Goal: Task Accomplishment & Management: Complete application form

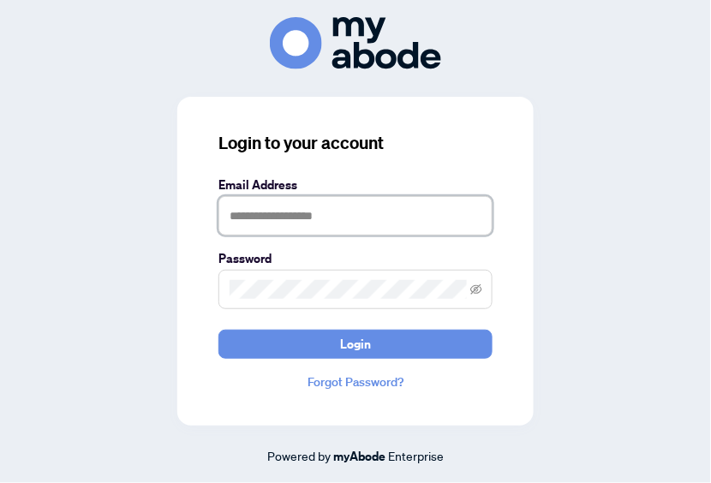
click at [276, 225] on input "text" at bounding box center [355, 215] width 274 height 39
type input "**********"
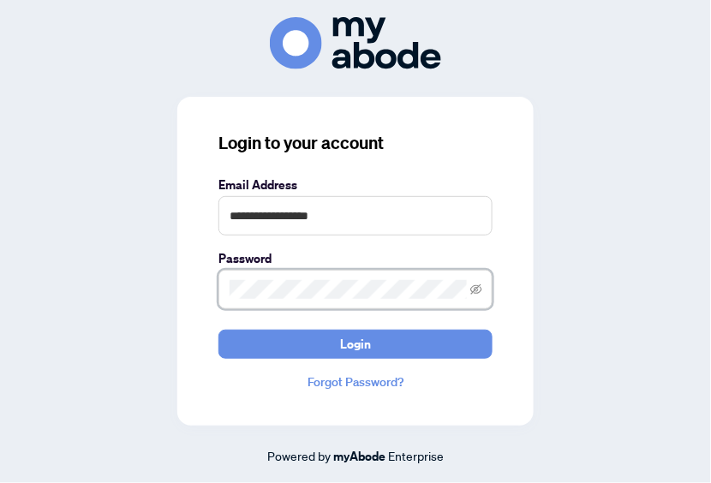
click at [218, 330] on button "Login" at bounding box center [355, 344] width 274 height 29
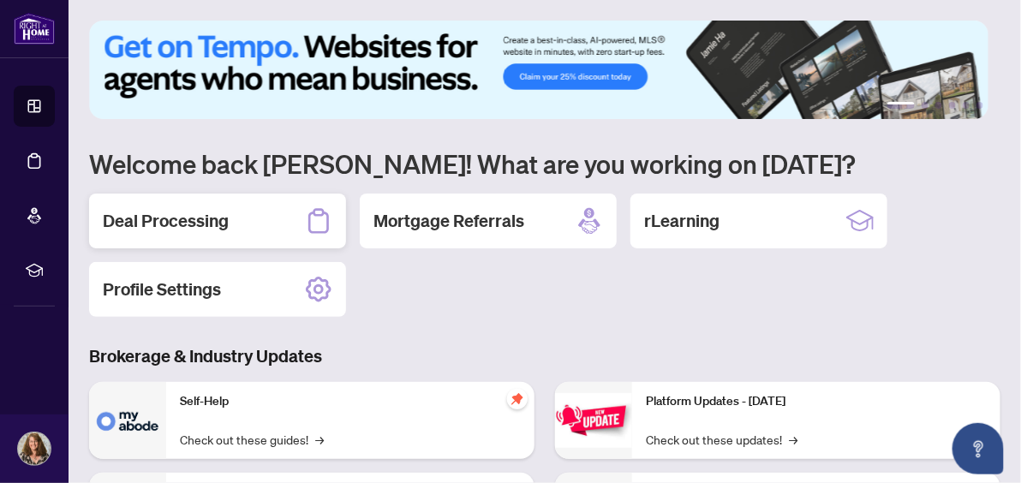
click at [130, 218] on h2 "Deal Processing" at bounding box center [166, 221] width 126 height 24
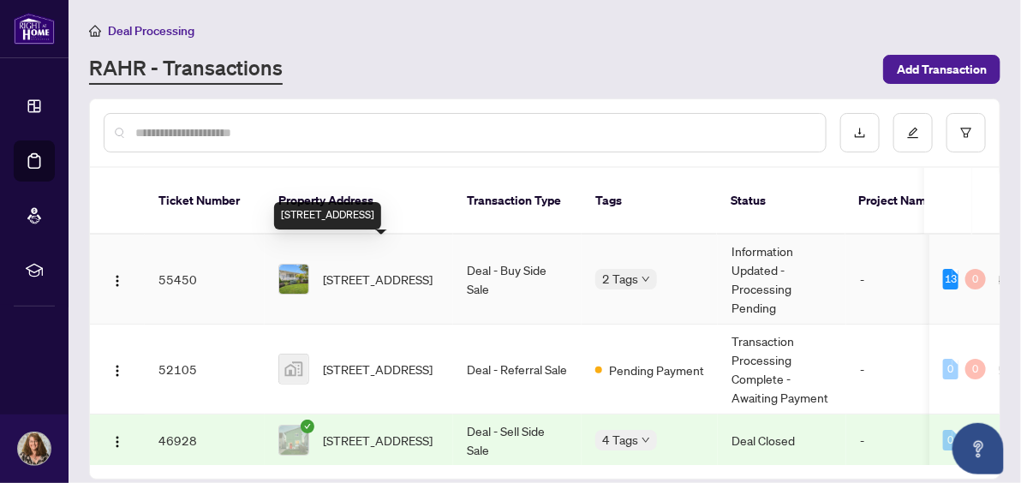
click at [367, 270] on span "[STREET_ADDRESS]" at bounding box center [378, 279] width 110 height 19
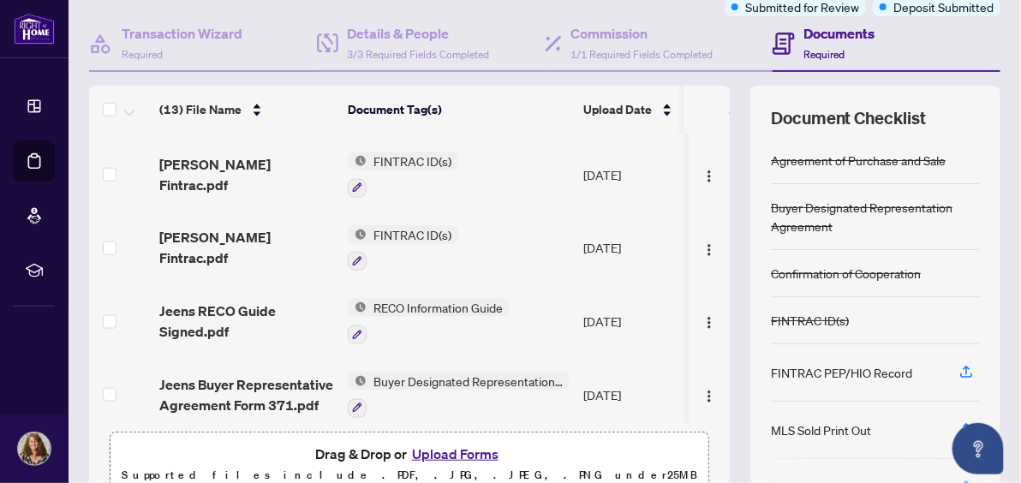
scroll to position [230, 0]
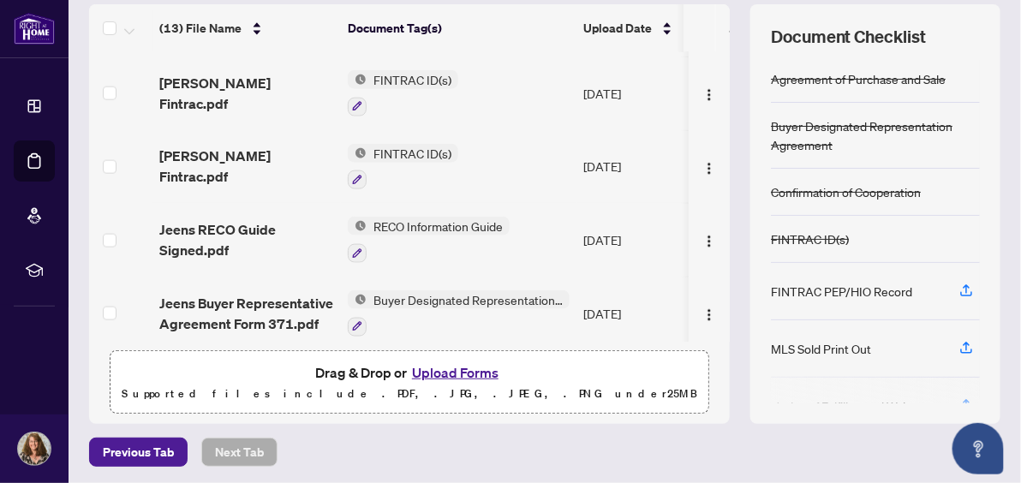
click at [431, 369] on button "Upload Forms" at bounding box center [455, 372] width 97 height 22
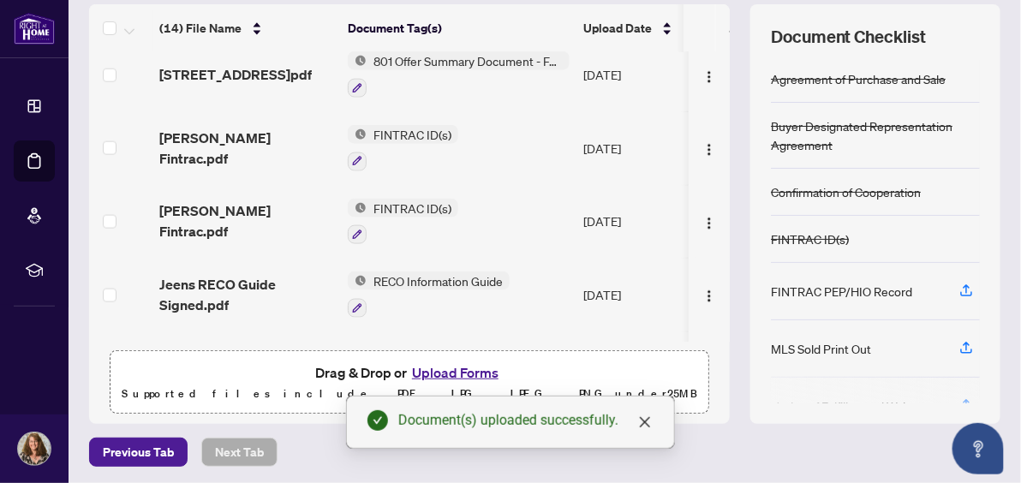
click at [435, 372] on button "Upload Forms" at bounding box center [455, 372] width 97 height 22
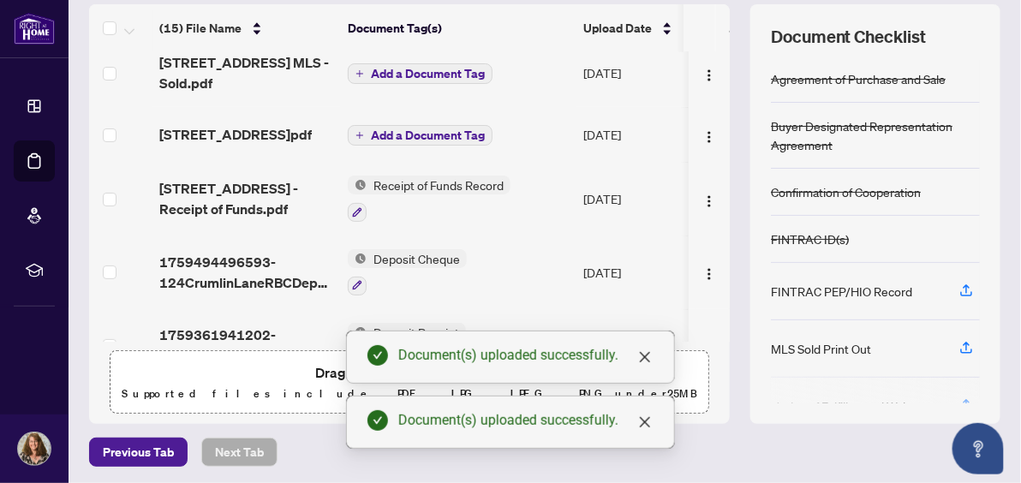
scroll to position [0, 0]
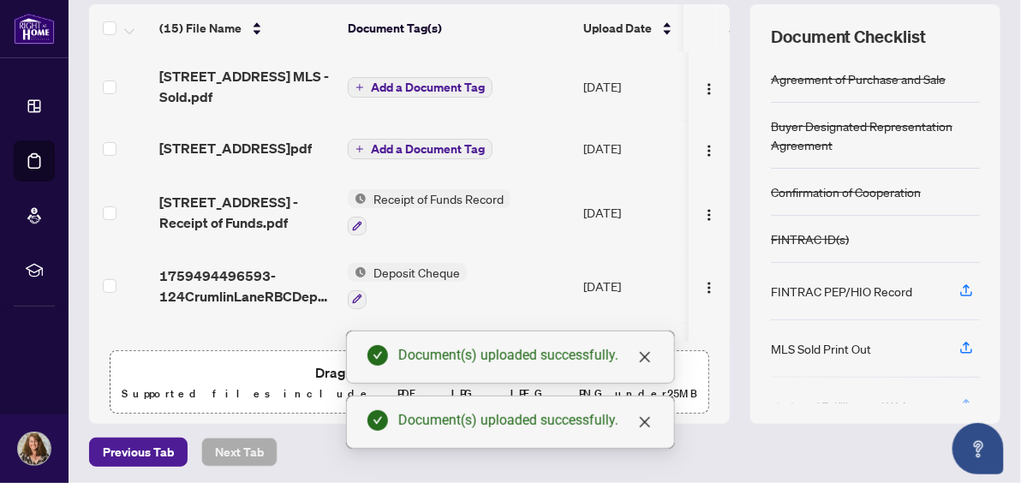
click at [427, 81] on span "Add a Document Tag" at bounding box center [428, 87] width 114 height 12
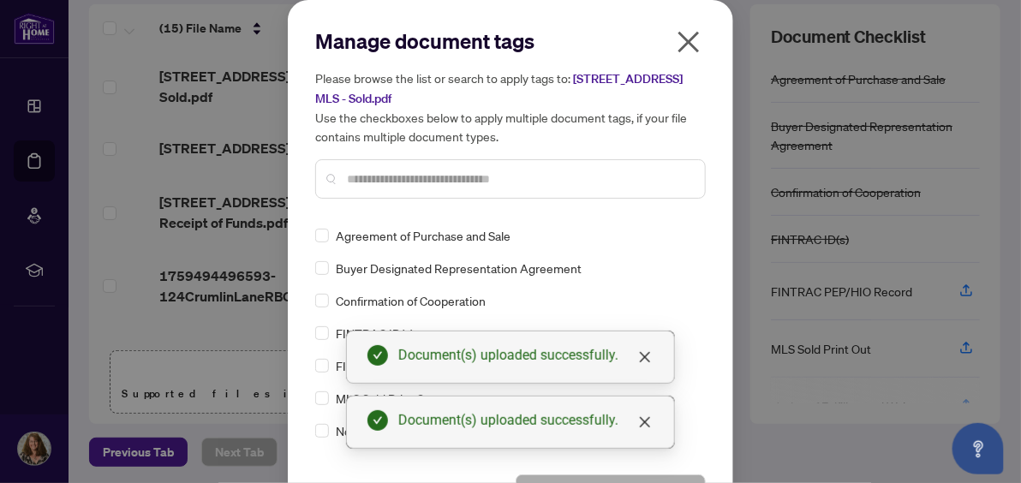
click at [360, 179] on input "text" at bounding box center [519, 179] width 344 height 19
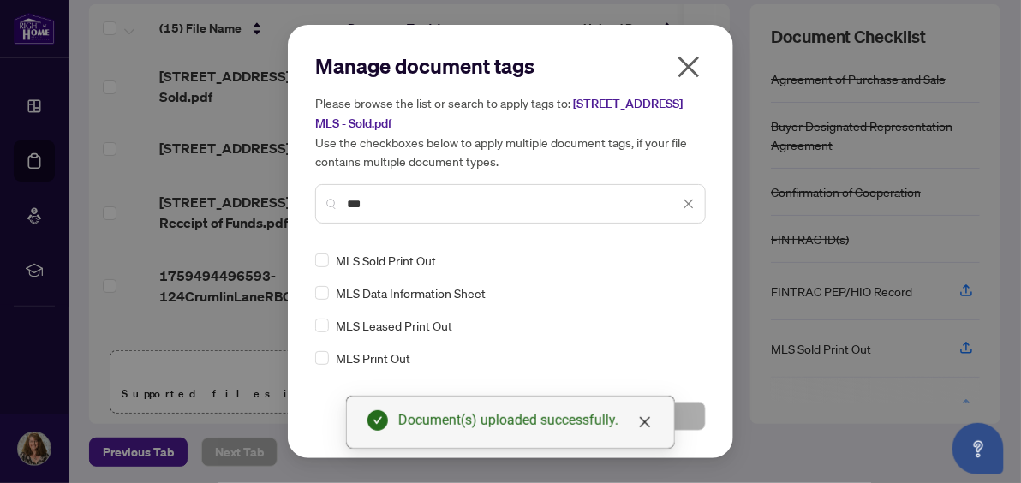
type input "***"
click at [331, 260] on div "MLS Sold Print Out" at bounding box center [505, 260] width 380 height 19
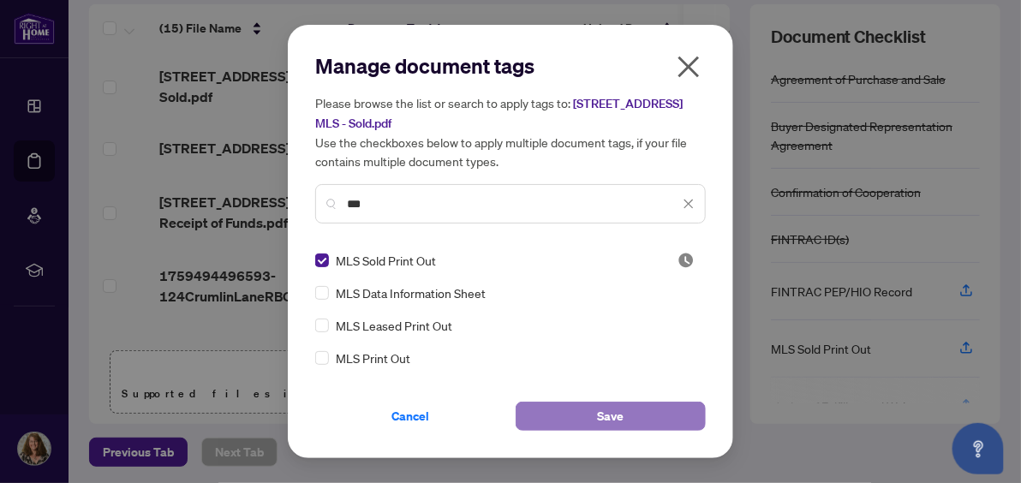
click at [633, 414] on button "Save" at bounding box center [611, 416] width 190 height 29
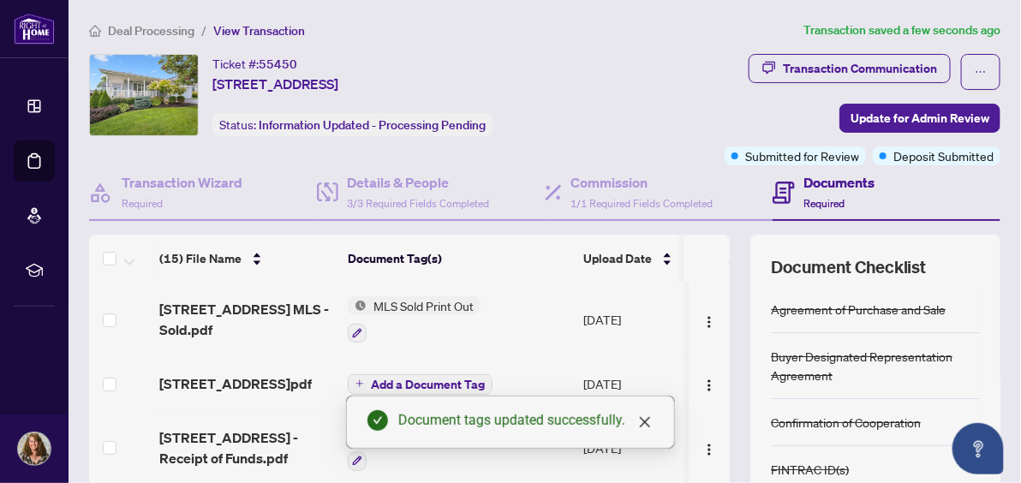
click at [398, 380] on span "Add a Document Tag" at bounding box center [428, 385] width 114 height 12
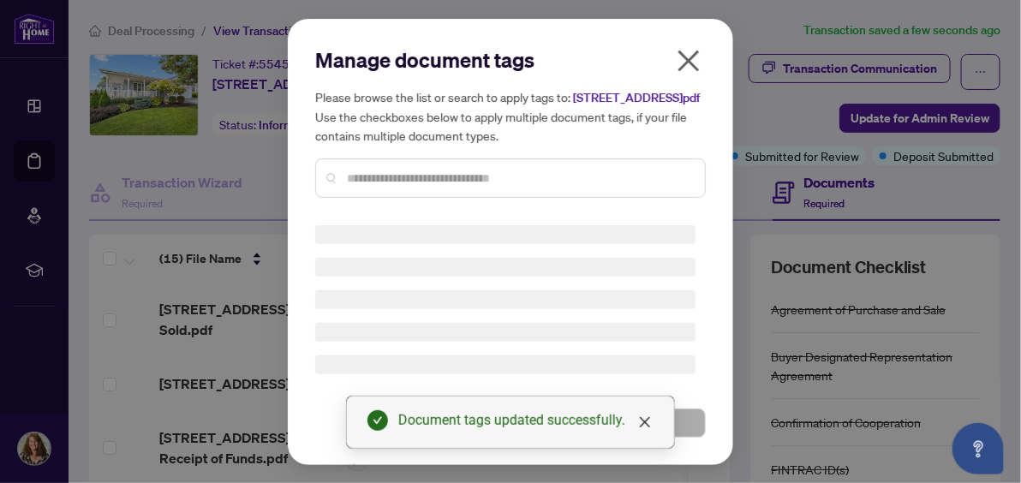
click at [387, 176] on input "text" at bounding box center [519, 178] width 344 height 19
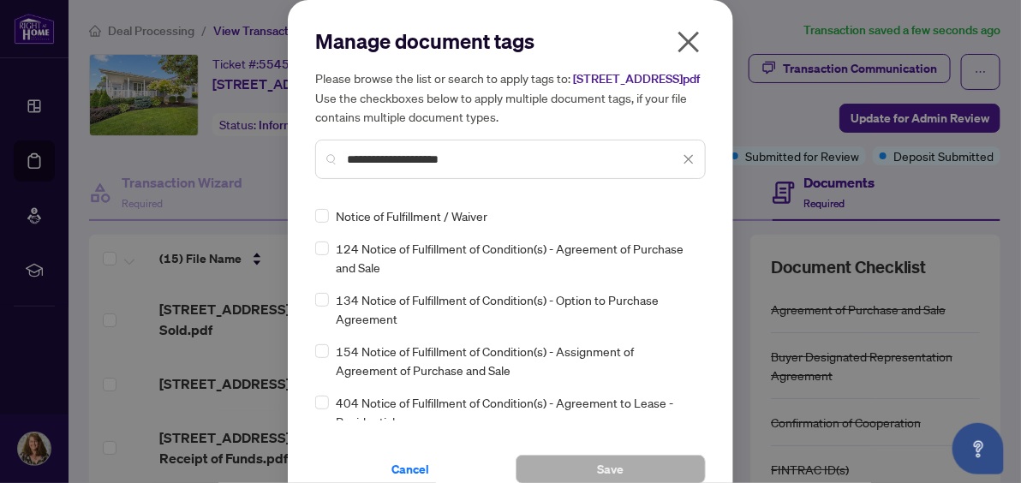
type input "**********"
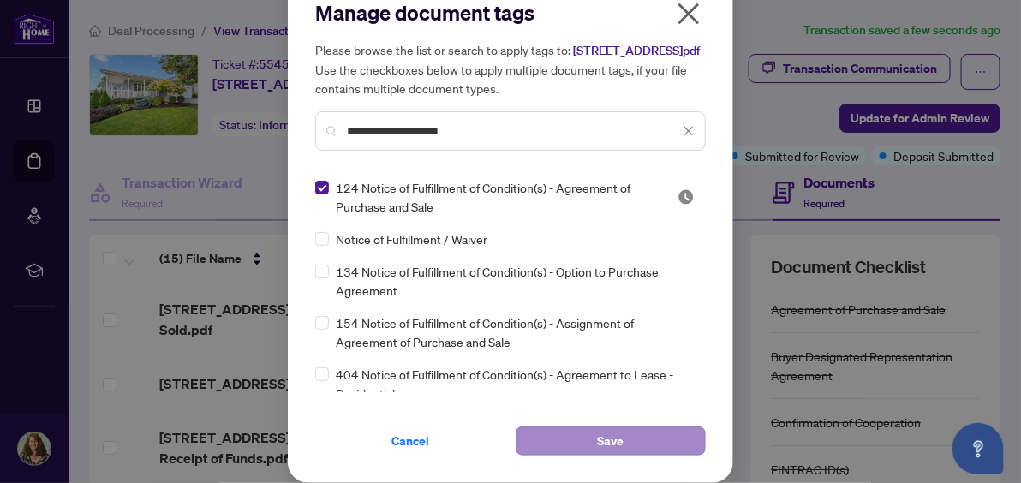
scroll to position [45, 0]
click at [598, 433] on span "Save" at bounding box center [611, 440] width 27 height 27
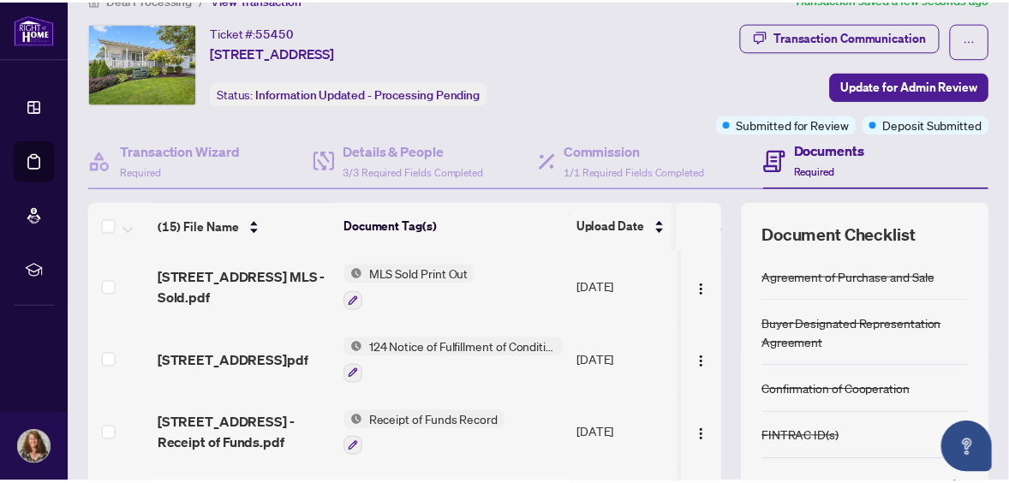
scroll to position [0, 0]
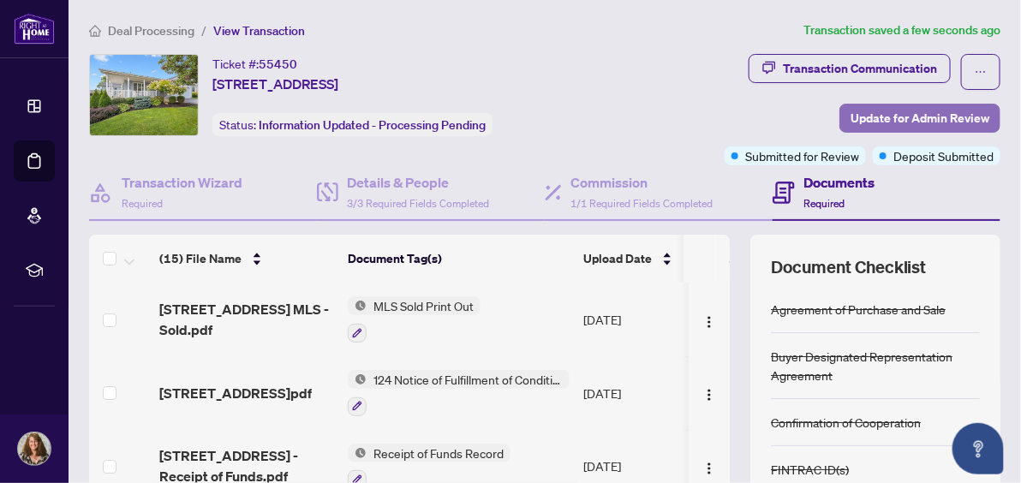
click at [903, 116] on span "Update for Admin Review" at bounding box center [920, 118] width 139 height 27
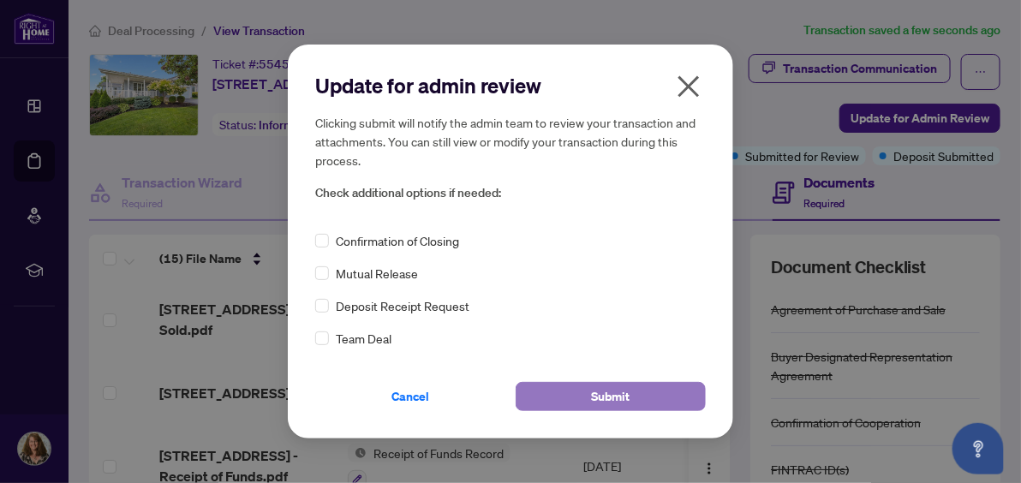
click at [606, 397] on span "Submit" at bounding box center [611, 396] width 39 height 27
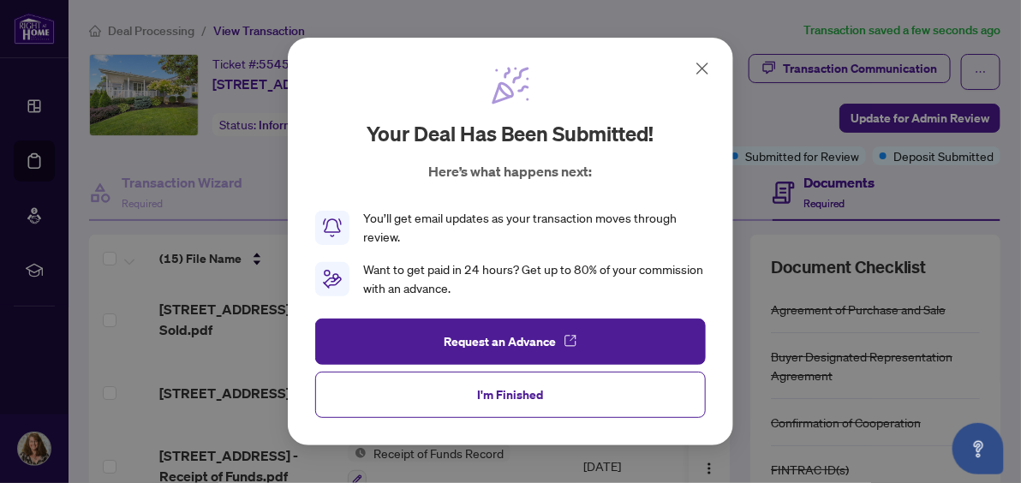
drag, startPoint x: 506, startPoint y: 395, endPoint x: 176, endPoint y: 445, distance: 334.4
click at [506, 395] on span "I'm Finished" at bounding box center [511, 394] width 66 height 27
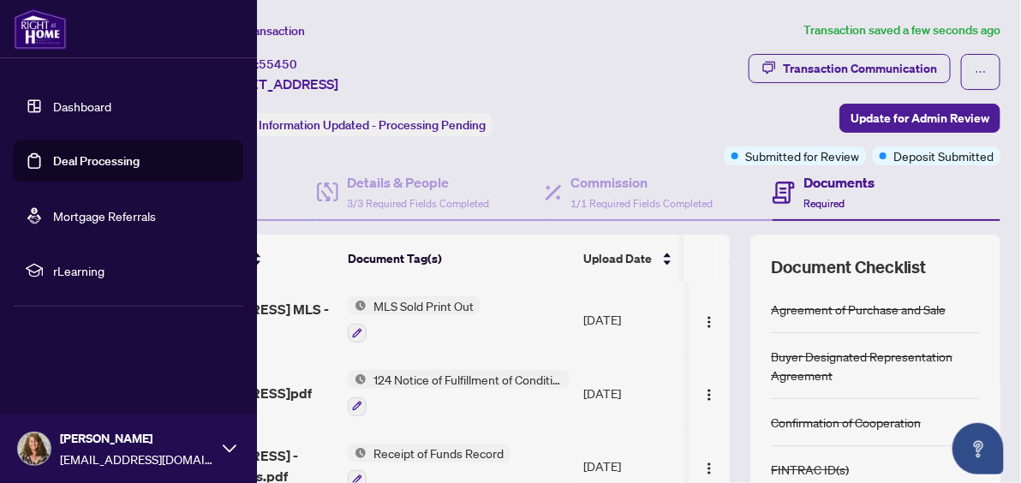
click at [32, 447] on img at bounding box center [34, 449] width 33 height 33
click at [60, 349] on span "Logout" at bounding box center [69, 346] width 39 height 27
